Goal: Information Seeking & Learning: Learn about a topic

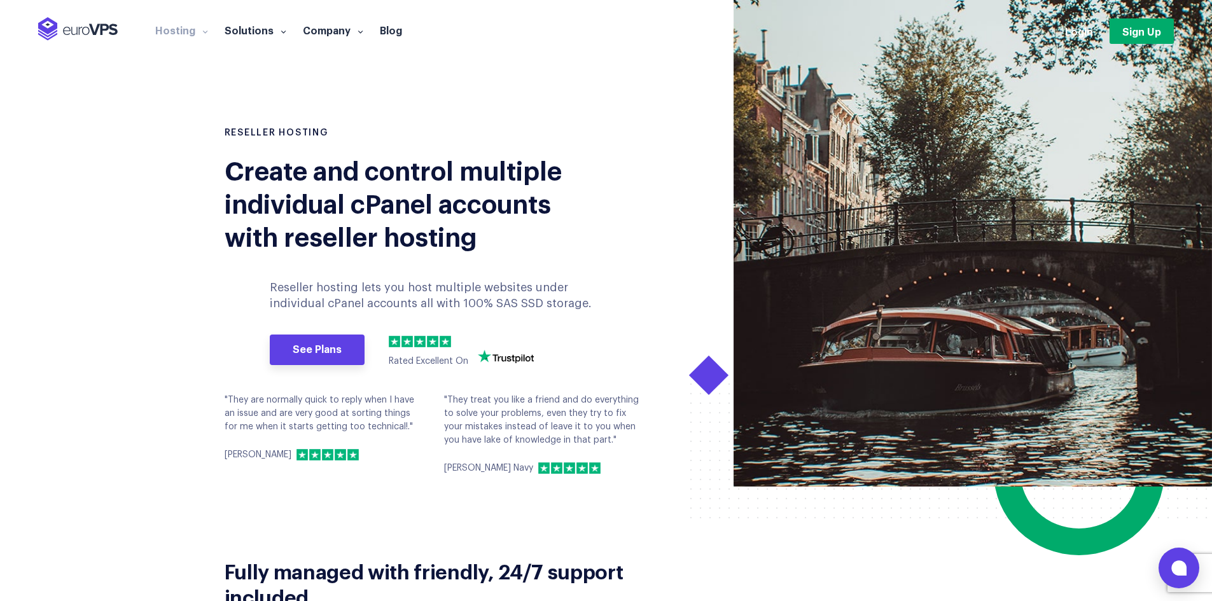
click at [654, 114] on section "RESELLER HOSTING Create and control multiple individual cPanel accounts with re…" at bounding box center [606, 243] width 1212 height 487
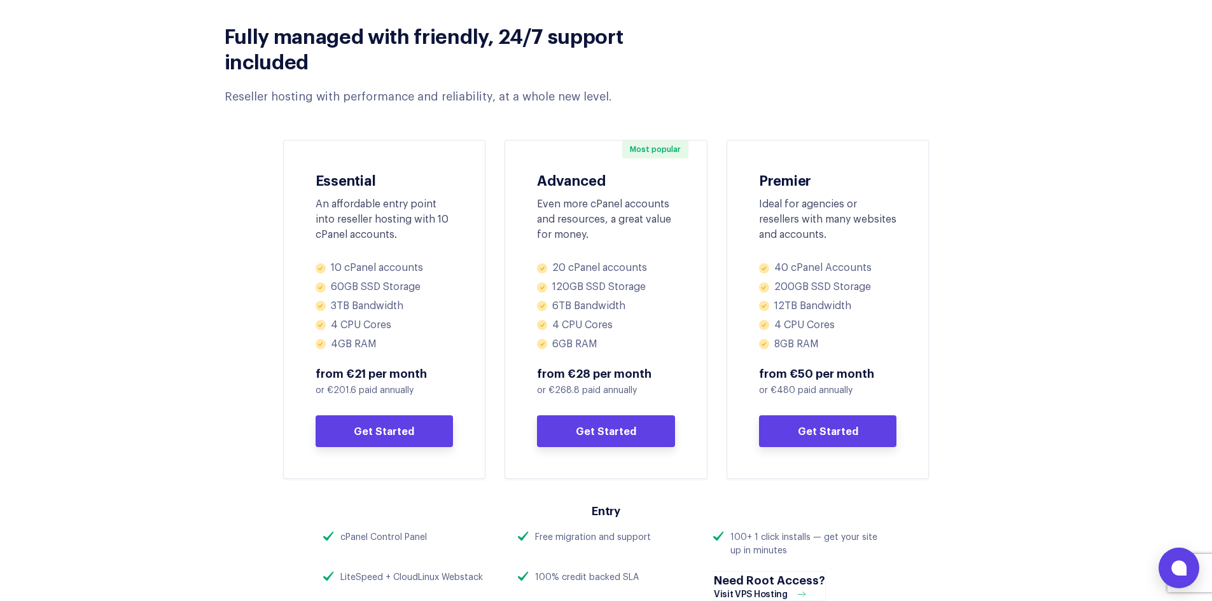
scroll to position [636, 0]
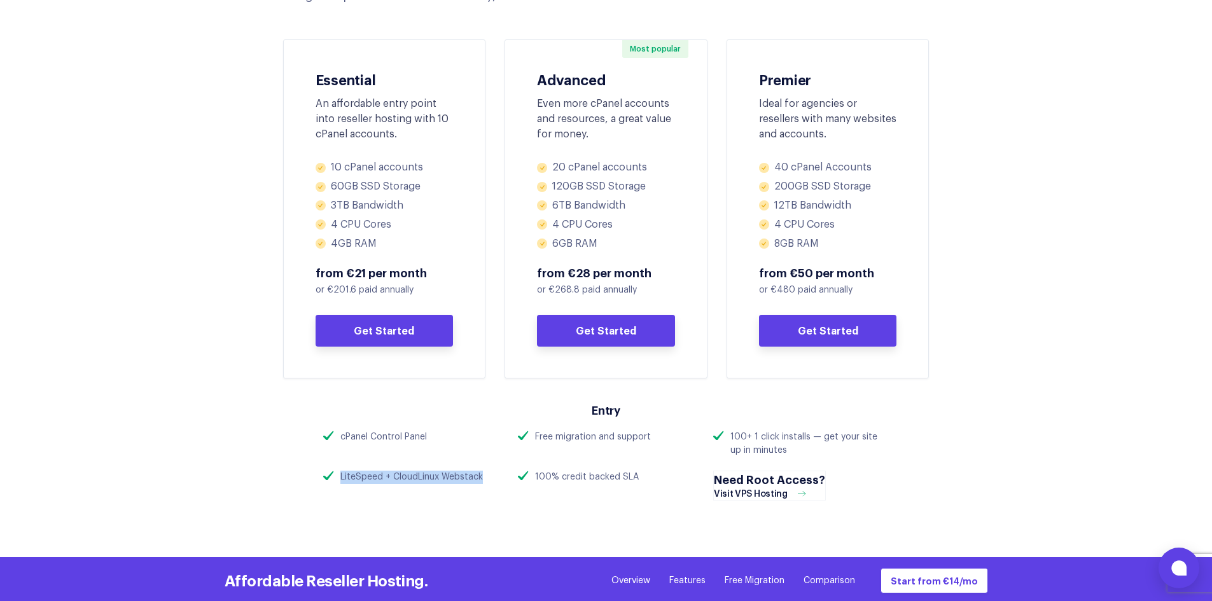
drag, startPoint x: 342, startPoint y: 475, endPoint x: 488, endPoint y: 476, distance: 145.8
click at [488, 476] on div "LiteSpeed + CloudLinux Webstack" at bounding box center [411, 477] width 176 height 13
drag, startPoint x: 536, startPoint y: 475, endPoint x: 649, endPoint y: 475, distance: 113.3
click at [649, 475] on div "100% credit backed SLA" at bounding box center [606, 477] width 176 height 13
click at [645, 491] on div "100% credit backed SLA" at bounding box center [606, 492] width 195 height 43
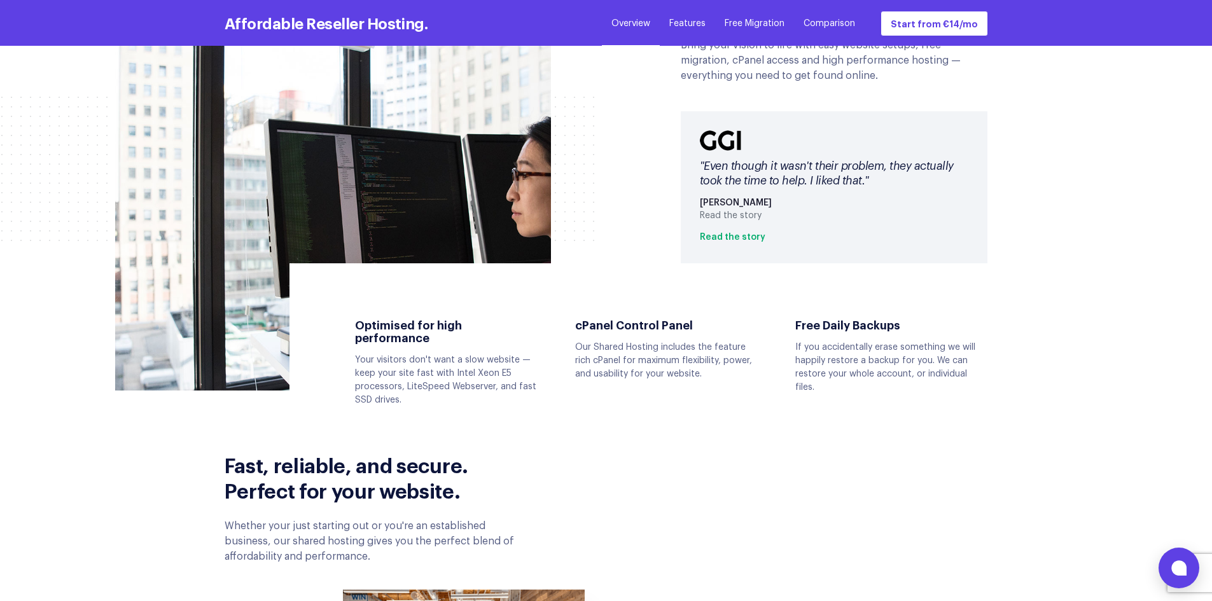
scroll to position [1697, 0]
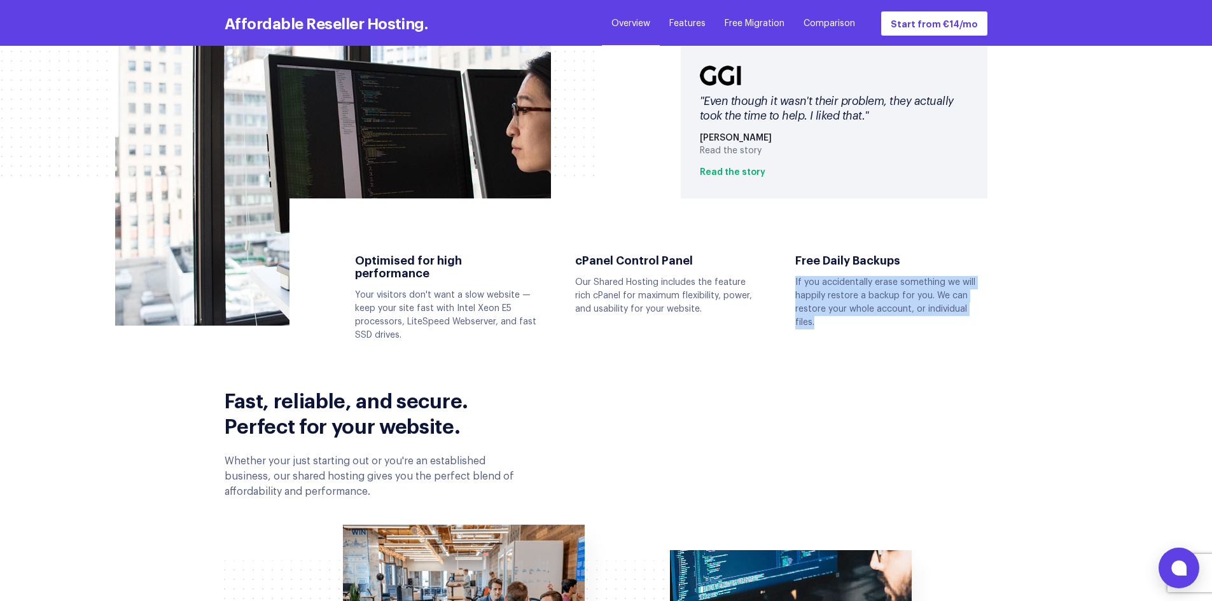
drag, startPoint x: 794, startPoint y: 281, endPoint x: 969, endPoint y: 325, distance: 180.0
click at [969, 325] on div "Free Daily Backups If you accidentally erase something we will happily restore …" at bounding box center [886, 292] width 220 height 76
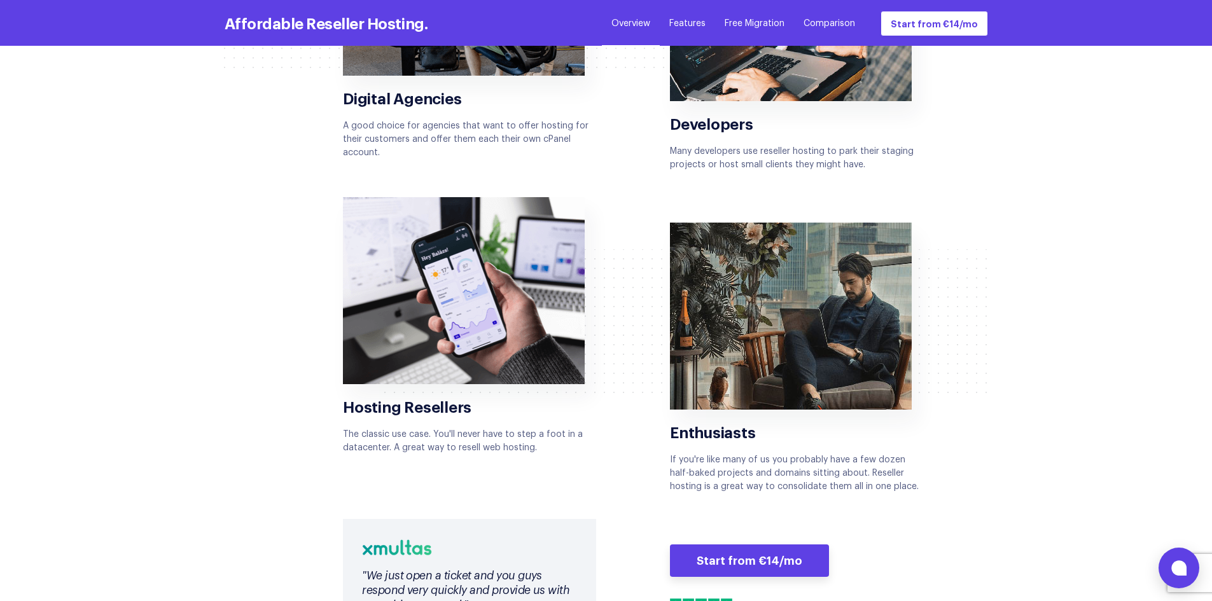
scroll to position [2546, 0]
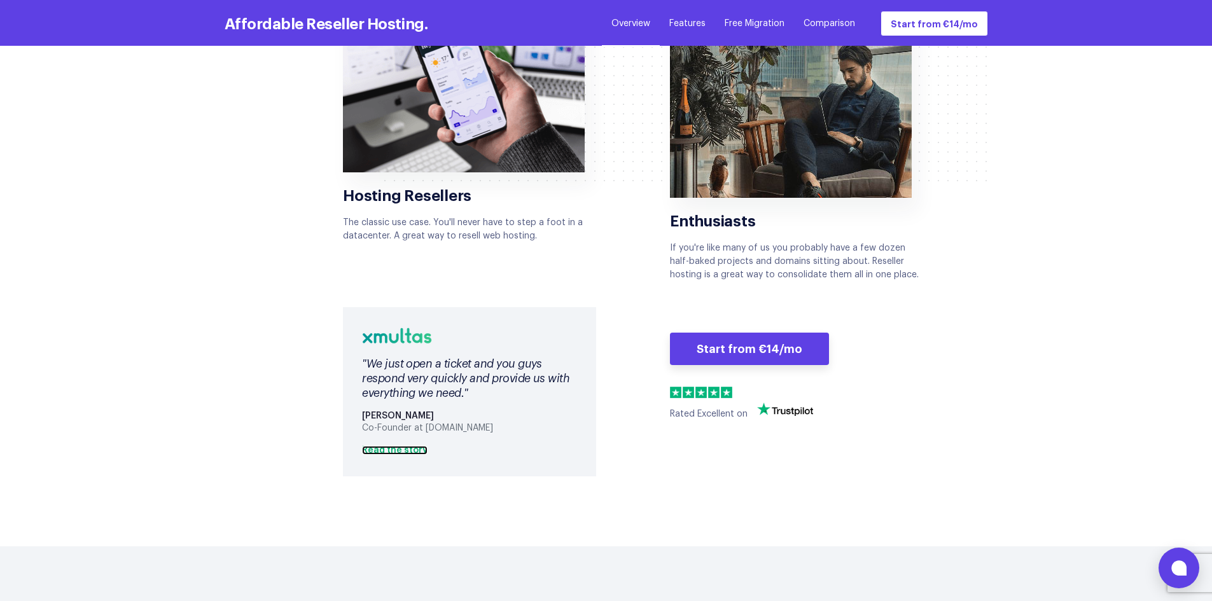
click at [397, 446] on link "Read the story" at bounding box center [395, 450] width 66 height 9
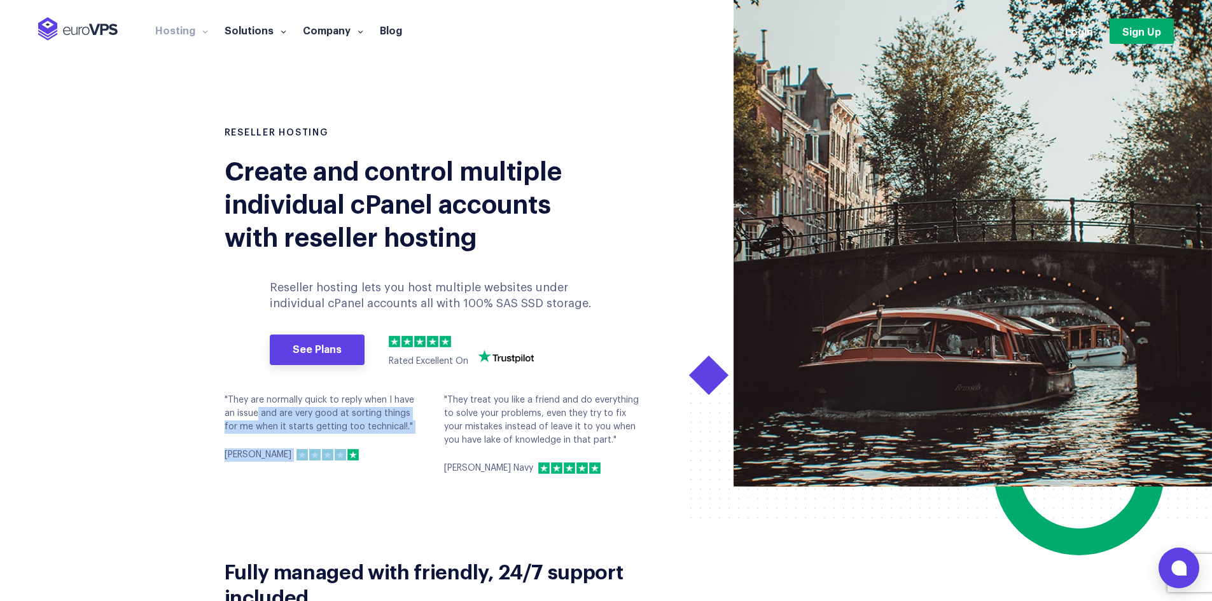
drag, startPoint x: 229, startPoint y: 397, endPoint x: 398, endPoint y: 436, distance: 173.7
click at [393, 437] on div ""They are normally quick to reply when I have an issue and are very good at sor…" at bounding box center [325, 428] width 200 height 68
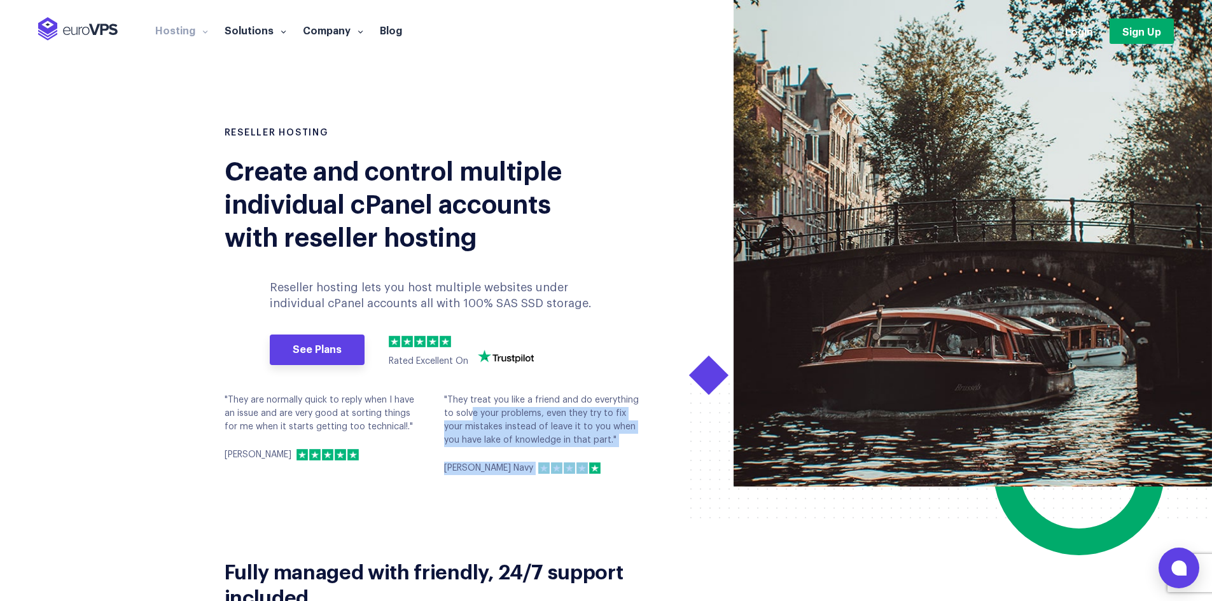
drag, startPoint x: 450, startPoint y: 396, endPoint x: 625, endPoint y: 452, distance: 183.8
click at [622, 452] on div ""They treat you like a friend and do everything to solve your problems, even th…" at bounding box center [544, 434] width 200 height 81
click at [634, 455] on div ""They treat you like a friend and do everything to solve your problems, even th…" at bounding box center [544, 434] width 200 height 81
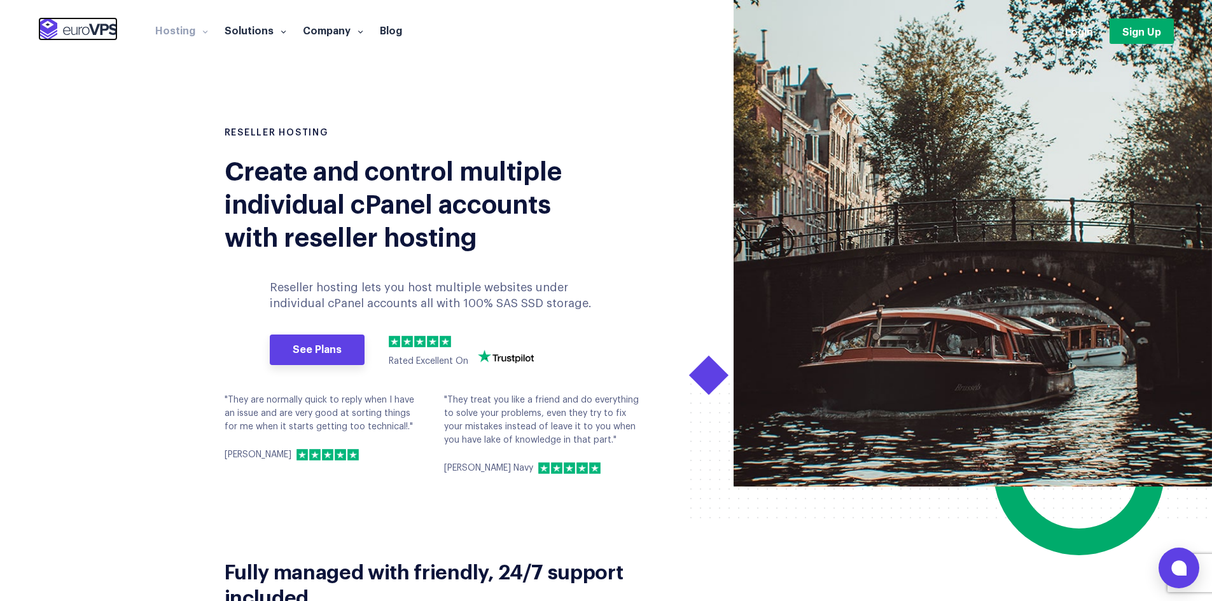
click at [60, 32] on img at bounding box center [78, 29] width 80 height 24
